Goal: Information Seeking & Learning: Learn about a topic

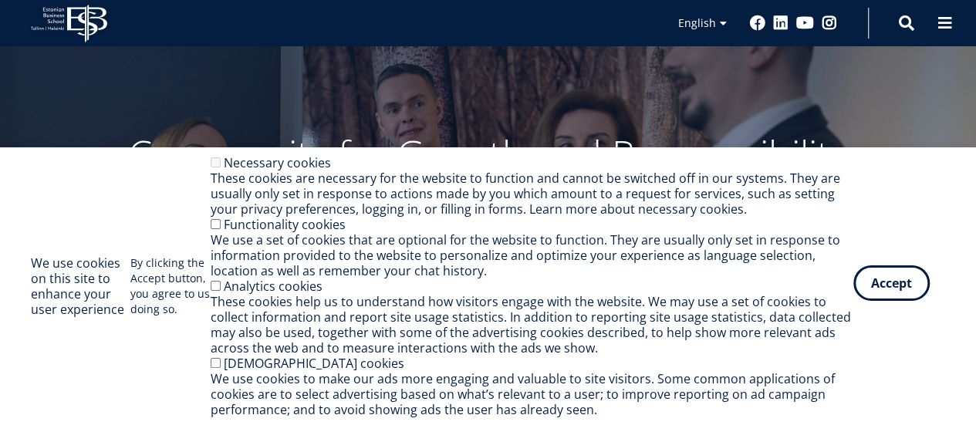
click at [890, 274] on button "Accept" at bounding box center [891, 282] width 76 height 35
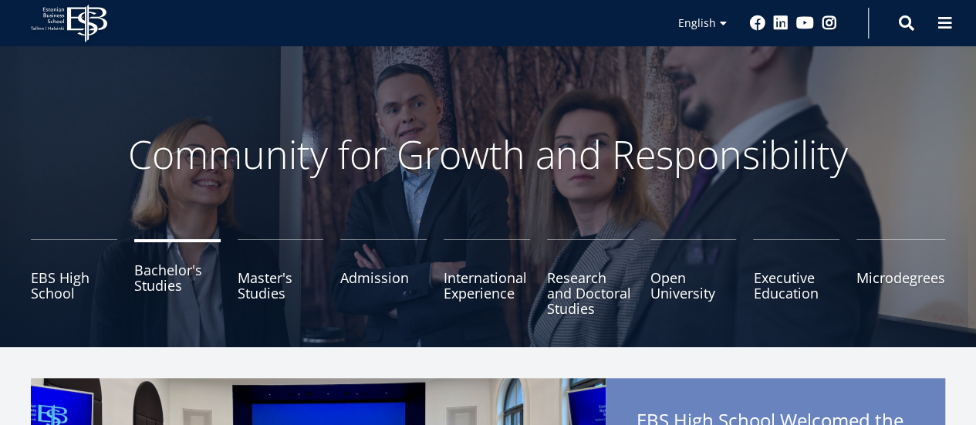
click at [159, 282] on link "Bachelor's Studies" at bounding box center [177, 277] width 86 height 77
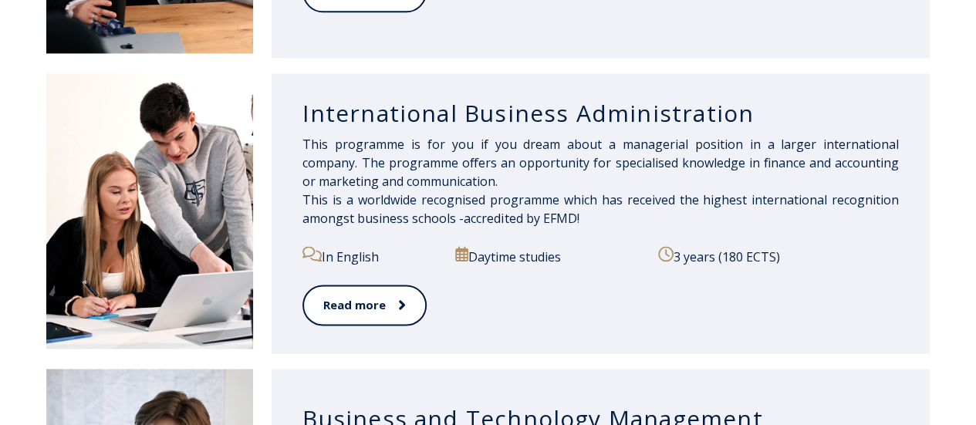
scroll to position [1074, 0]
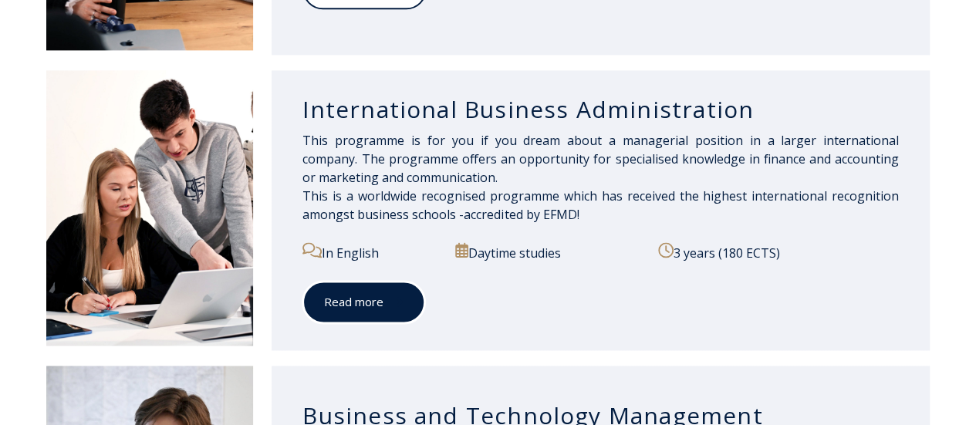
click at [380, 287] on link "Read more" at bounding box center [363, 302] width 123 height 42
